Goal: Task Accomplishment & Management: Complete application form

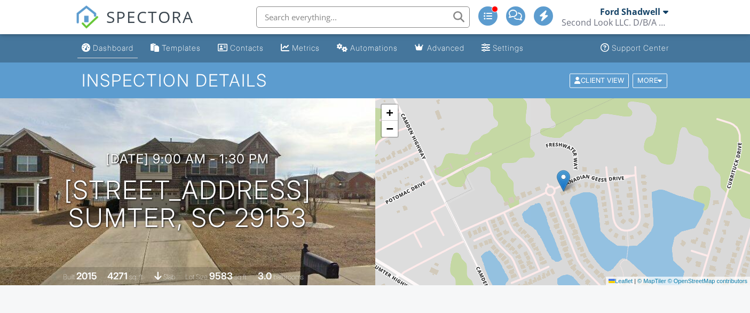
click at [111, 46] on div "Dashboard" at bounding box center [113, 47] width 41 height 9
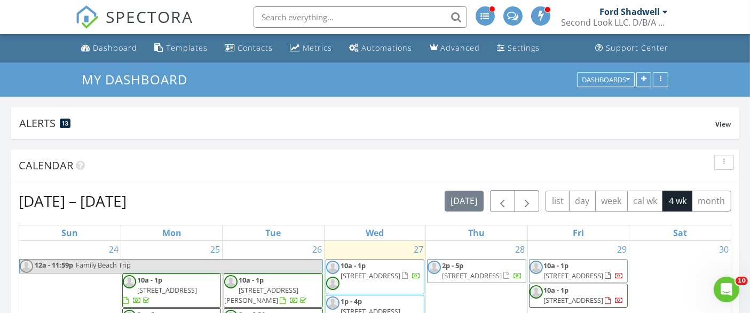
click at [348, 16] on input "text" at bounding box center [361, 16] width 214 height 21
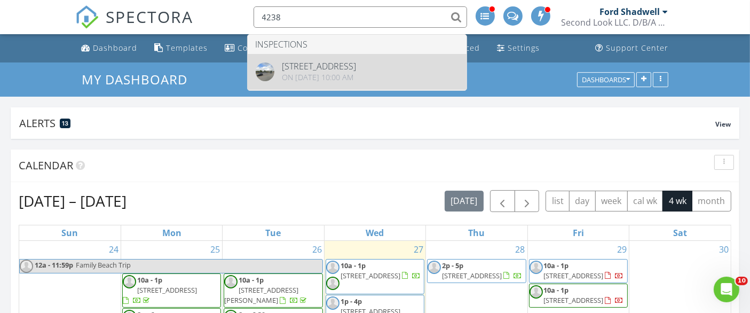
type input "4238"
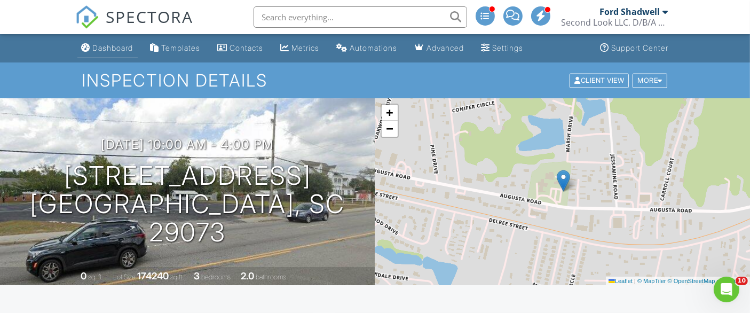
click at [98, 48] on div "Dashboard" at bounding box center [113, 47] width 41 height 9
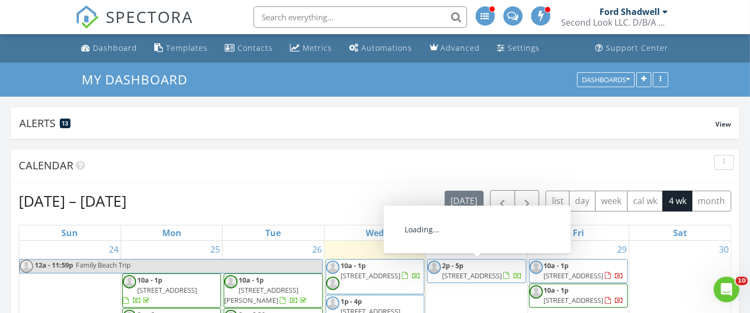
click at [486, 271] on span "[STREET_ADDRESS]" at bounding box center [472, 276] width 60 height 10
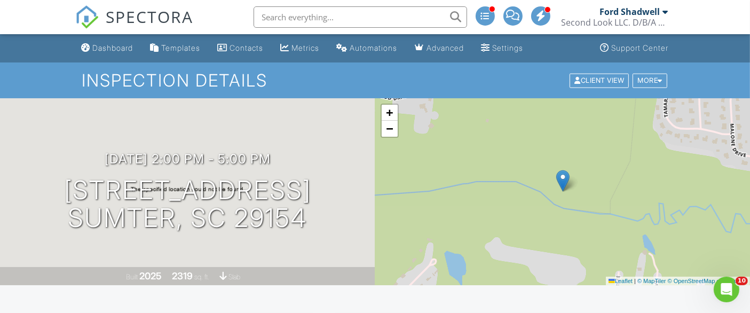
drag, startPoint x: 0, startPoint y: 0, endPoint x: 759, endPoint y: 29, distance: 759.6
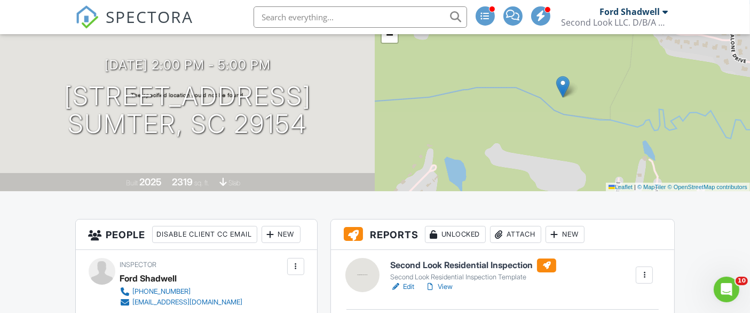
scroll to position [104, 0]
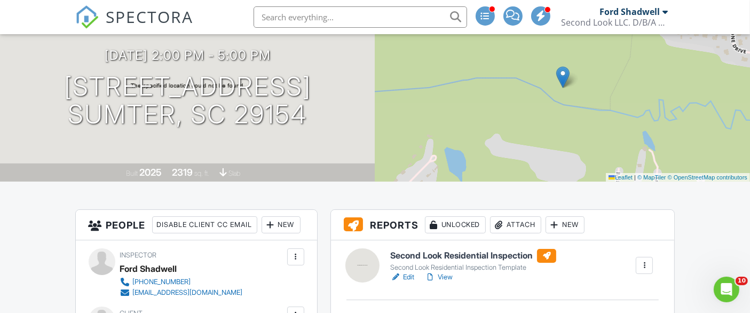
click at [85, 15] on img at bounding box center [87, 17] width 24 height 24
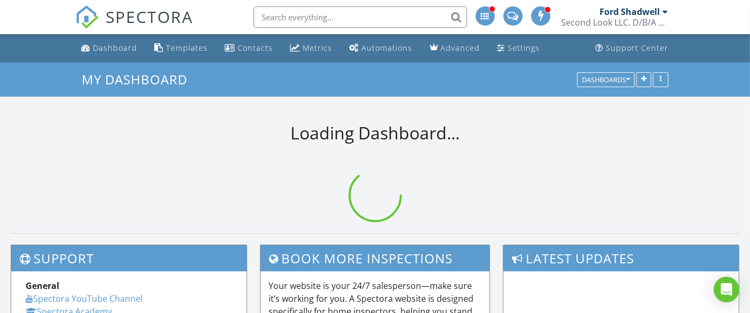
click at [648, 17] on div "Second Look LLC. D/B/A National Property Inspections" at bounding box center [615, 22] width 107 height 11
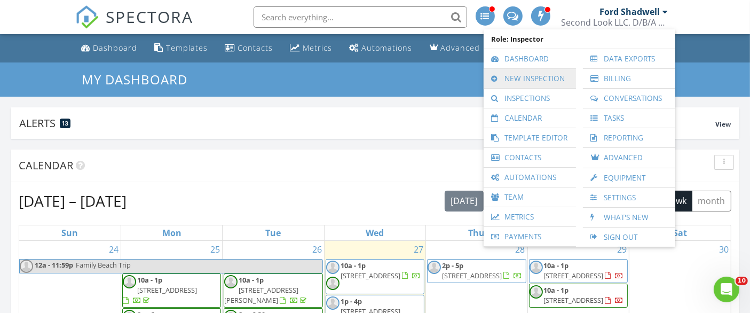
click at [536, 82] on link "New Inspection" at bounding box center [530, 78] width 82 height 19
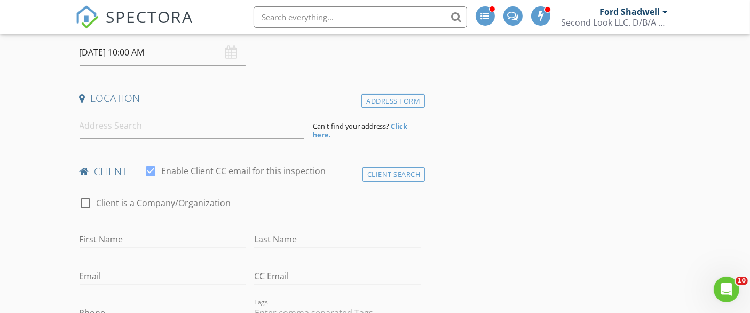
scroll to position [150, 0]
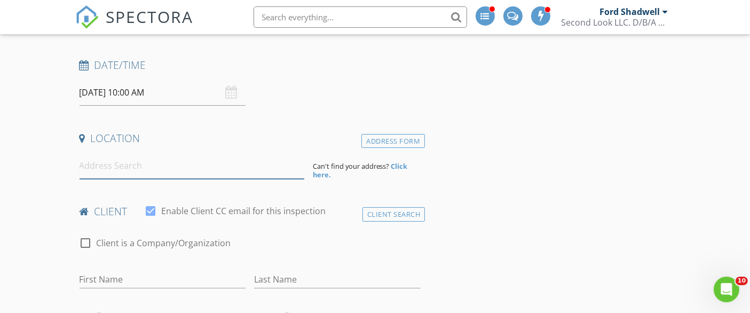
click at [183, 173] on input at bounding box center [192, 166] width 225 height 26
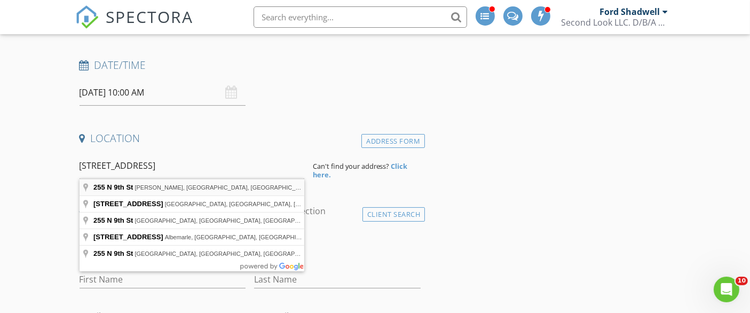
type input "[STREET_ADDRESS][PERSON_NAME]"
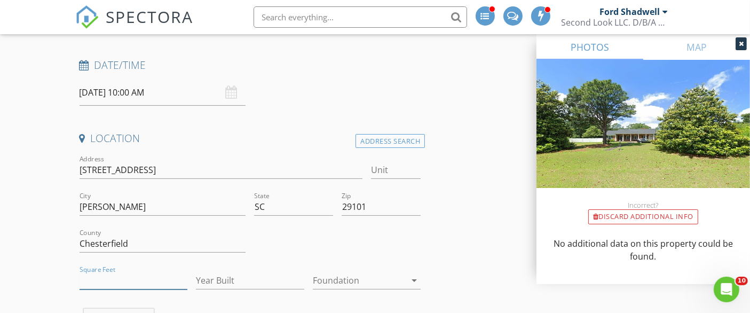
click at [105, 277] on input "Square Feet" at bounding box center [134, 281] width 108 height 18
type input "2716"
type input "1965"
click at [328, 281] on div at bounding box center [359, 280] width 93 height 17
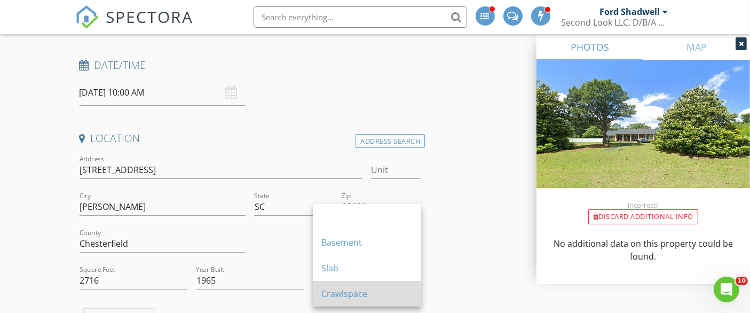
click at [335, 292] on div "Crawlspace" at bounding box center [367, 293] width 91 height 13
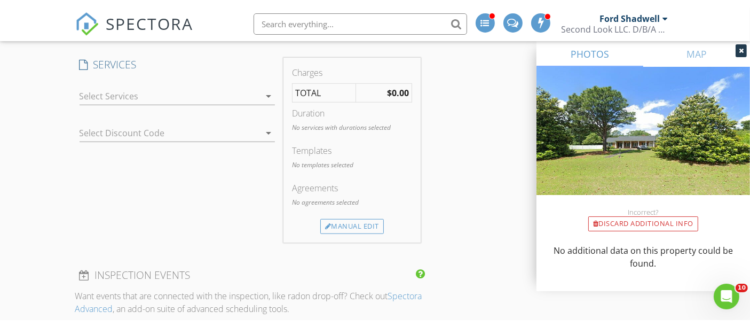
scroll to position [823, 0]
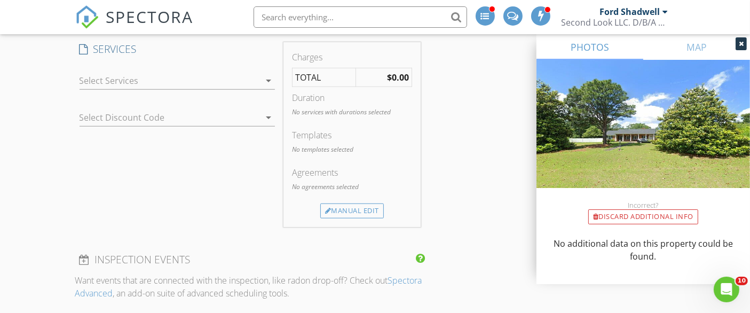
click at [217, 83] on div at bounding box center [170, 80] width 181 height 17
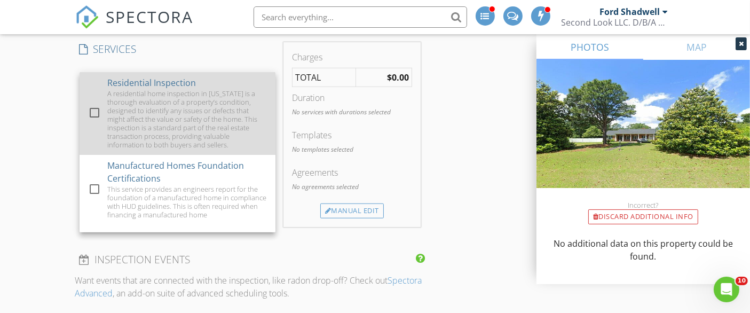
click at [188, 106] on div "A residential home inspection in [US_STATE] is a thorough evaluation of a prope…" at bounding box center [187, 119] width 160 height 60
checkbox input "true"
